Goal: Consume media (video, audio): Consume media (video, audio)

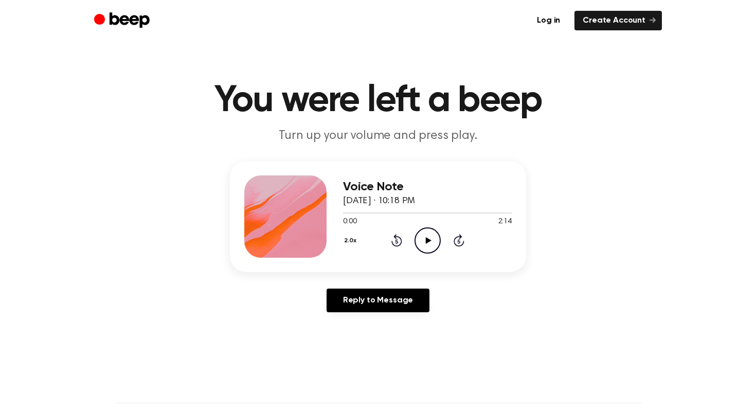
click at [421, 229] on circle at bounding box center [427, 240] width 25 height 25
click at [396, 234] on icon at bounding box center [396, 240] width 11 height 12
click at [408, 244] on div "2.0x Rewind 5 seconds Play Audio Skip 5 seconds" at bounding box center [427, 240] width 169 height 26
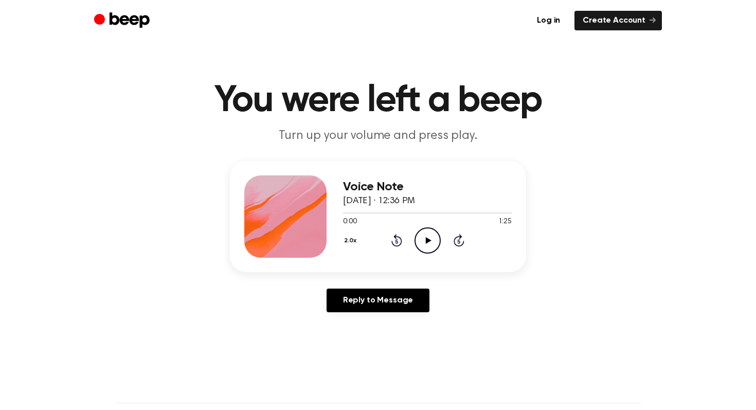
click at [428, 244] on icon "Play Audio" at bounding box center [427, 240] width 26 height 26
